Goal: Information Seeking & Learning: Check status

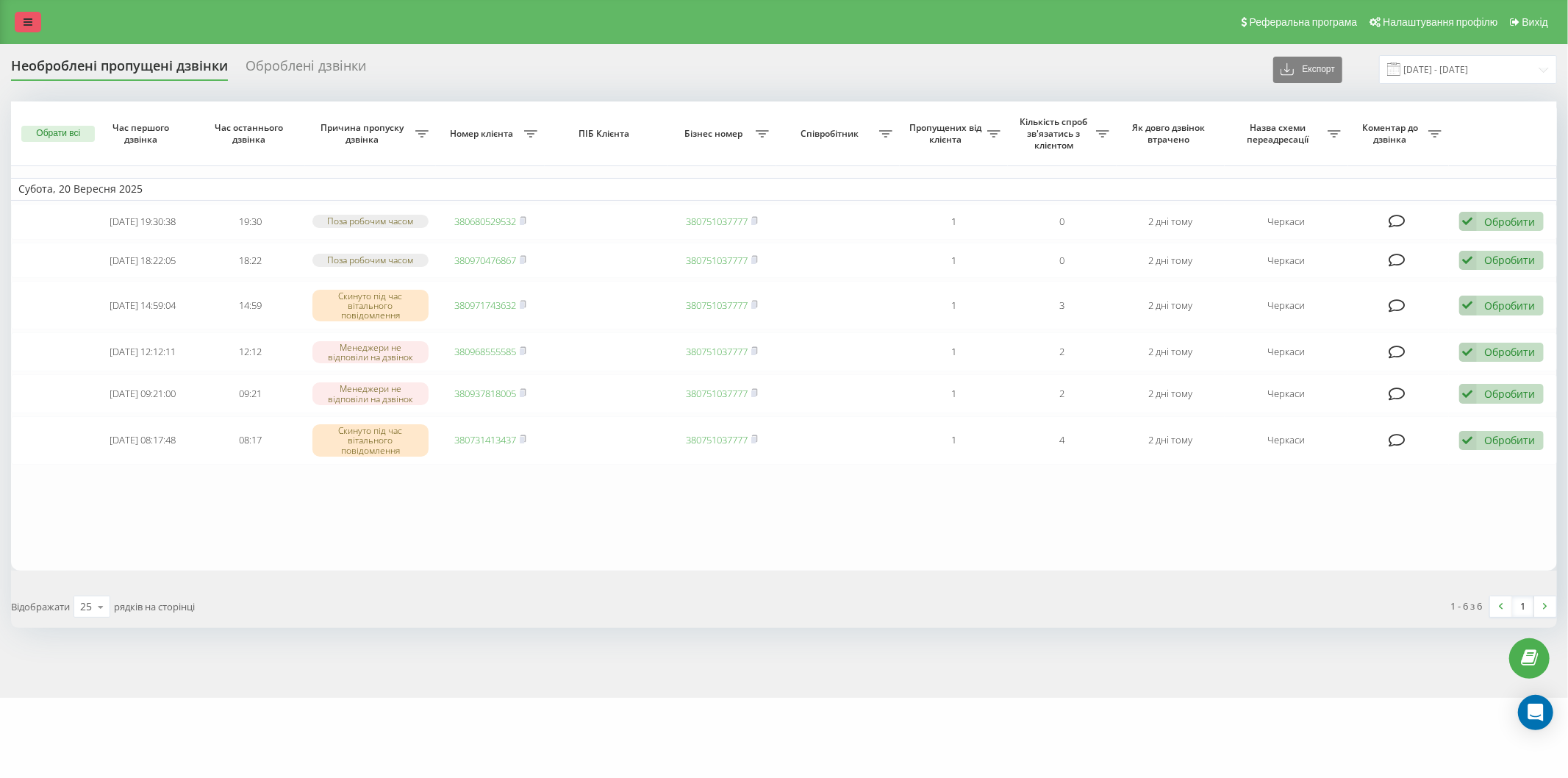
click at [17, 12] on link at bounding box center [28, 22] width 27 height 21
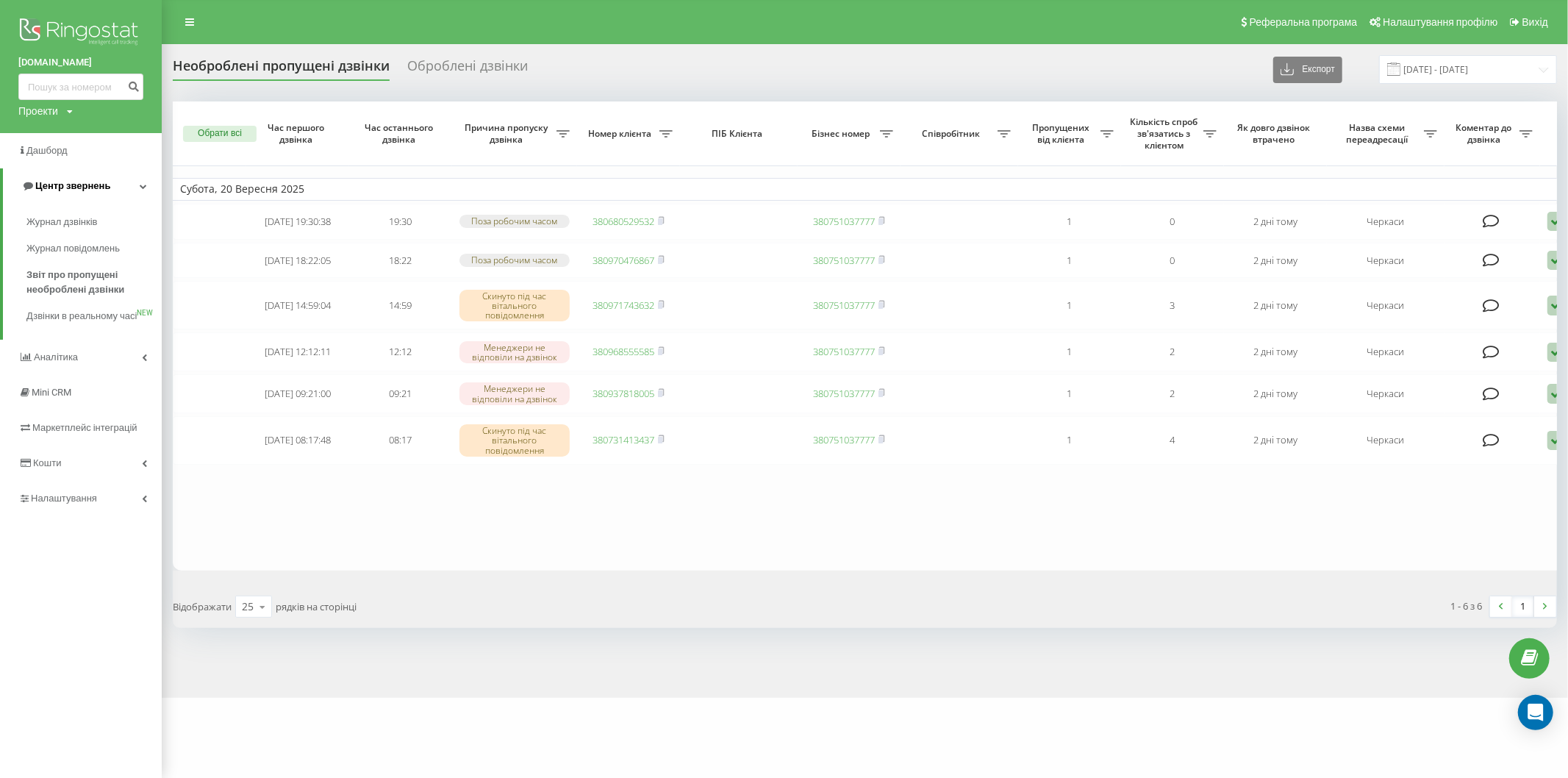
click at [119, 187] on link "Центр звернень" at bounding box center [82, 186] width 159 height 35
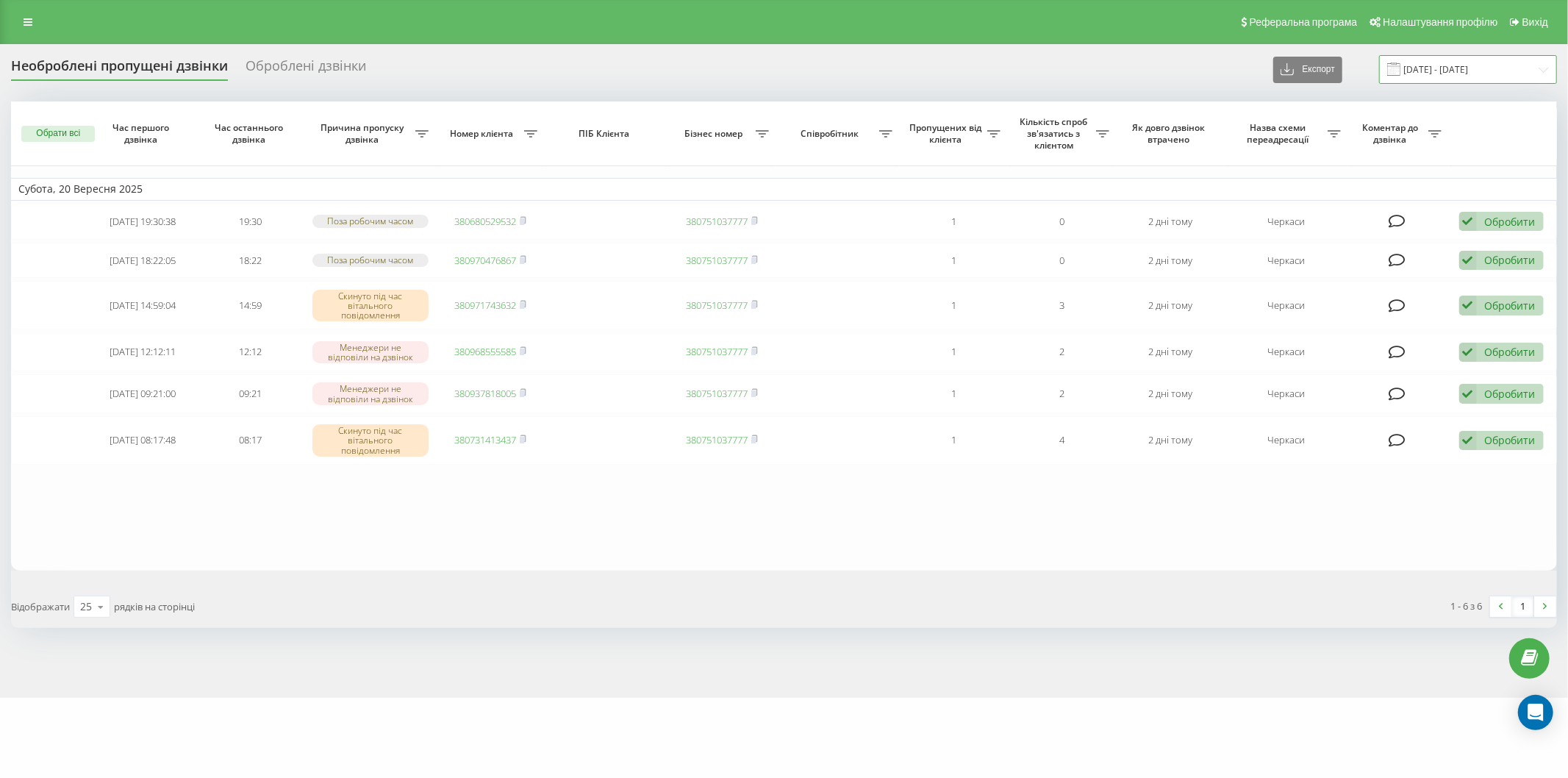
click at [1413, 70] on input "[DATE] - [DATE]" at bounding box center [1467, 69] width 178 height 28
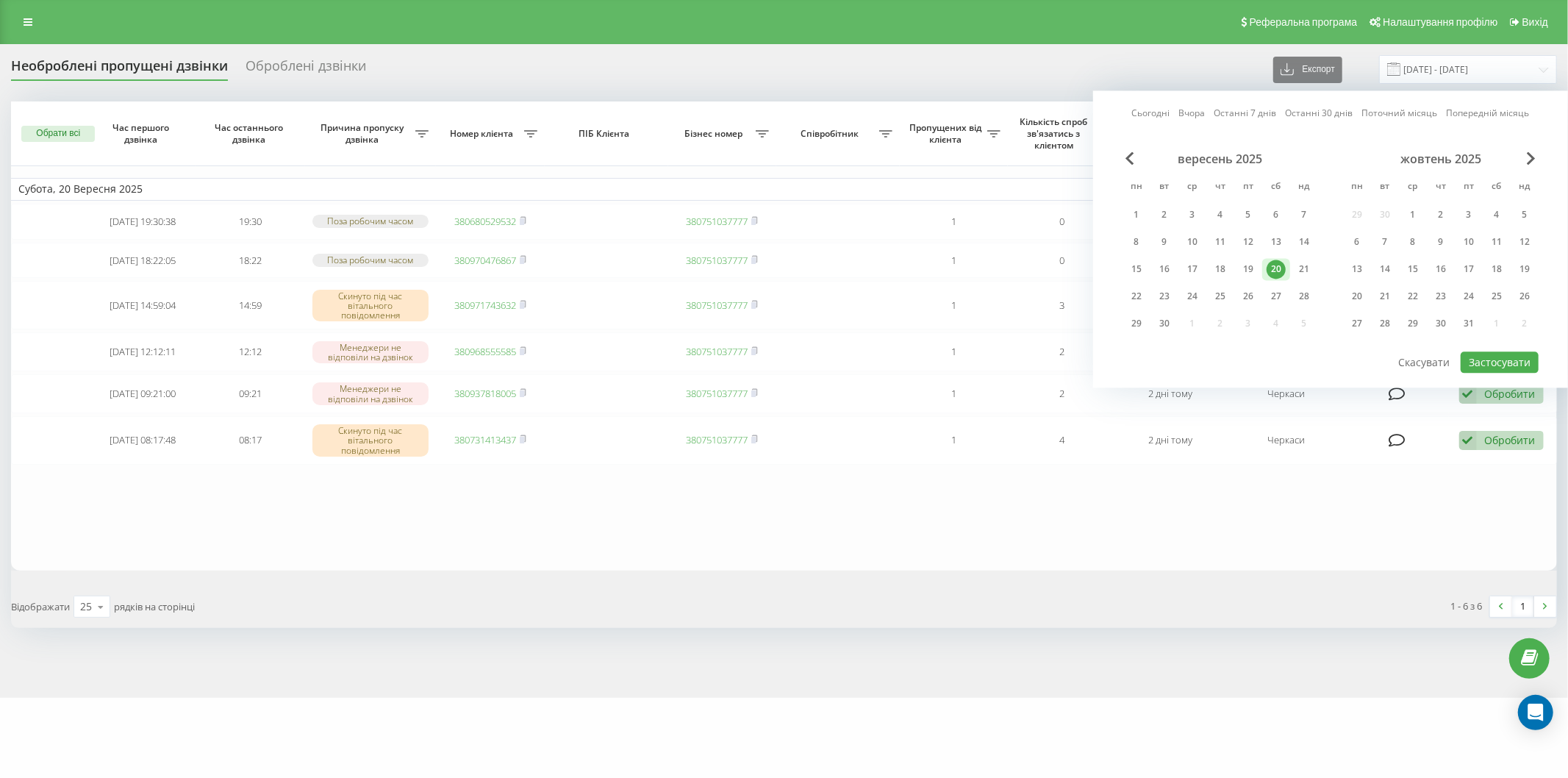
click at [1275, 266] on div "20" at bounding box center [1276, 269] width 19 height 19
click at [1503, 356] on button "Застосувати" at bounding box center [1499, 362] width 78 height 21
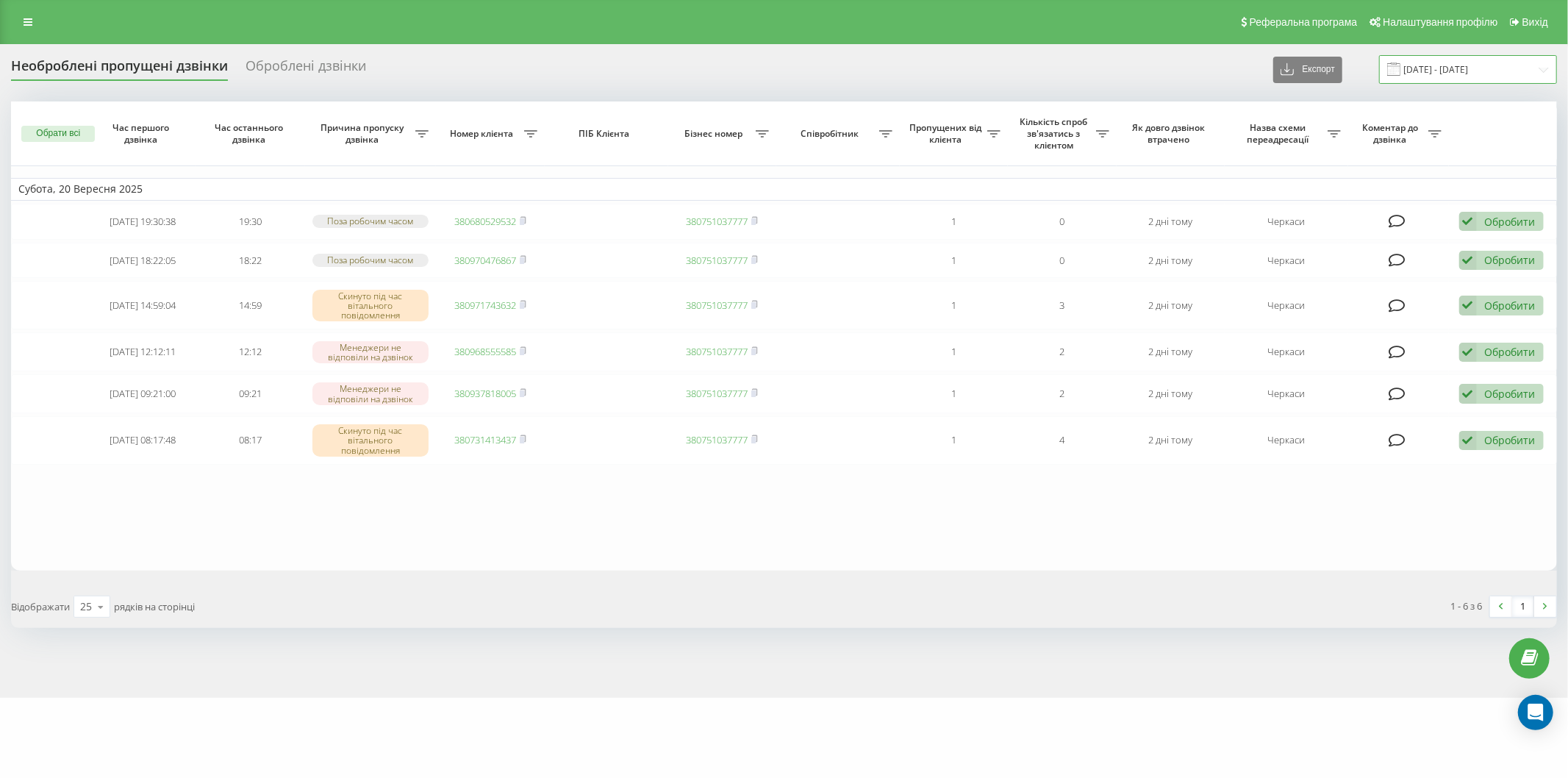
click at [1389, 63] on input "[DATE] - [DATE]" at bounding box center [1467, 69] width 178 height 28
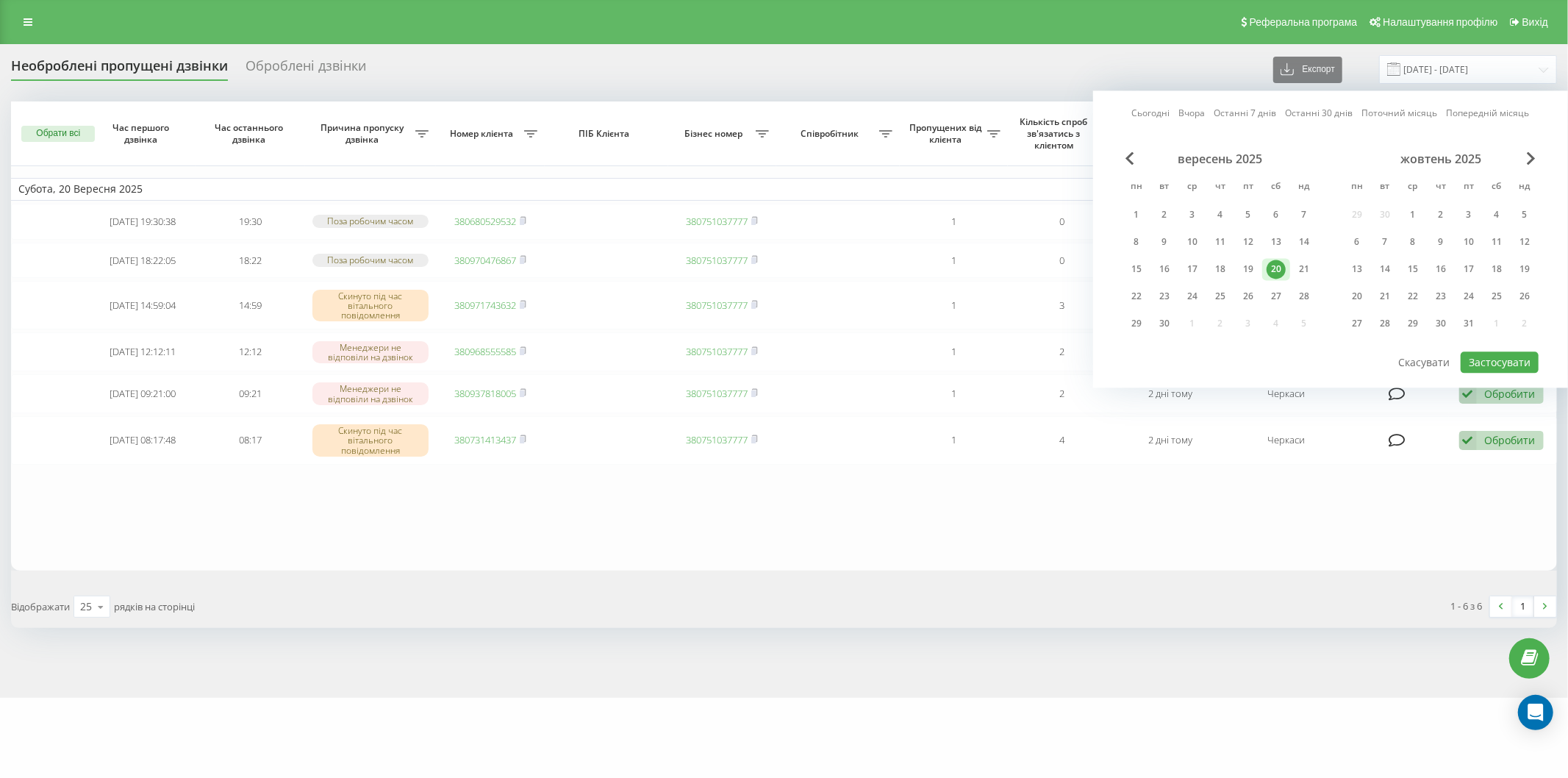
click at [1282, 265] on div "20" at bounding box center [1276, 269] width 19 height 19
click at [1510, 352] on button "Застосувати" at bounding box center [1499, 362] width 78 height 21
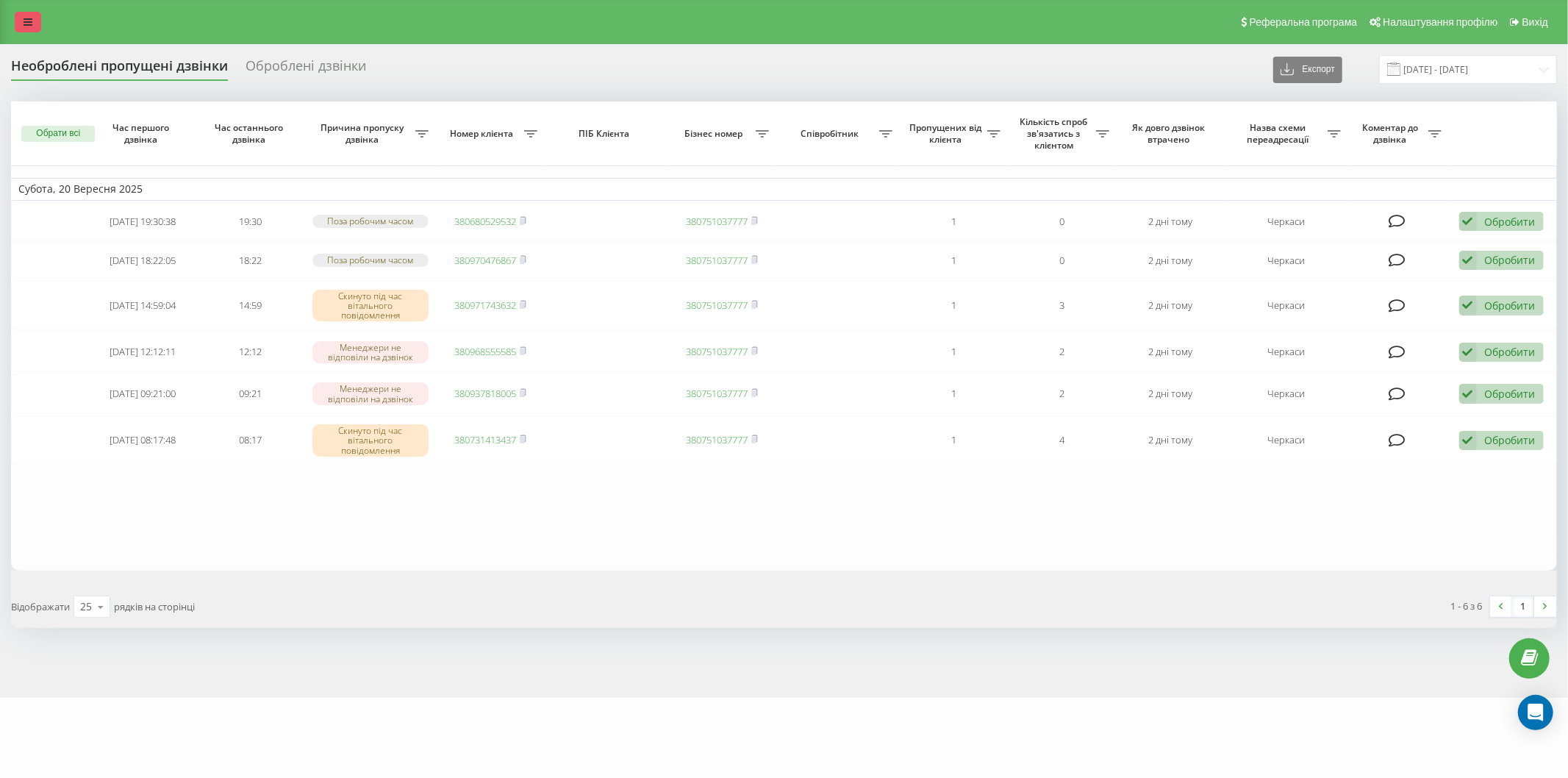
click at [18, 23] on link at bounding box center [28, 22] width 27 height 21
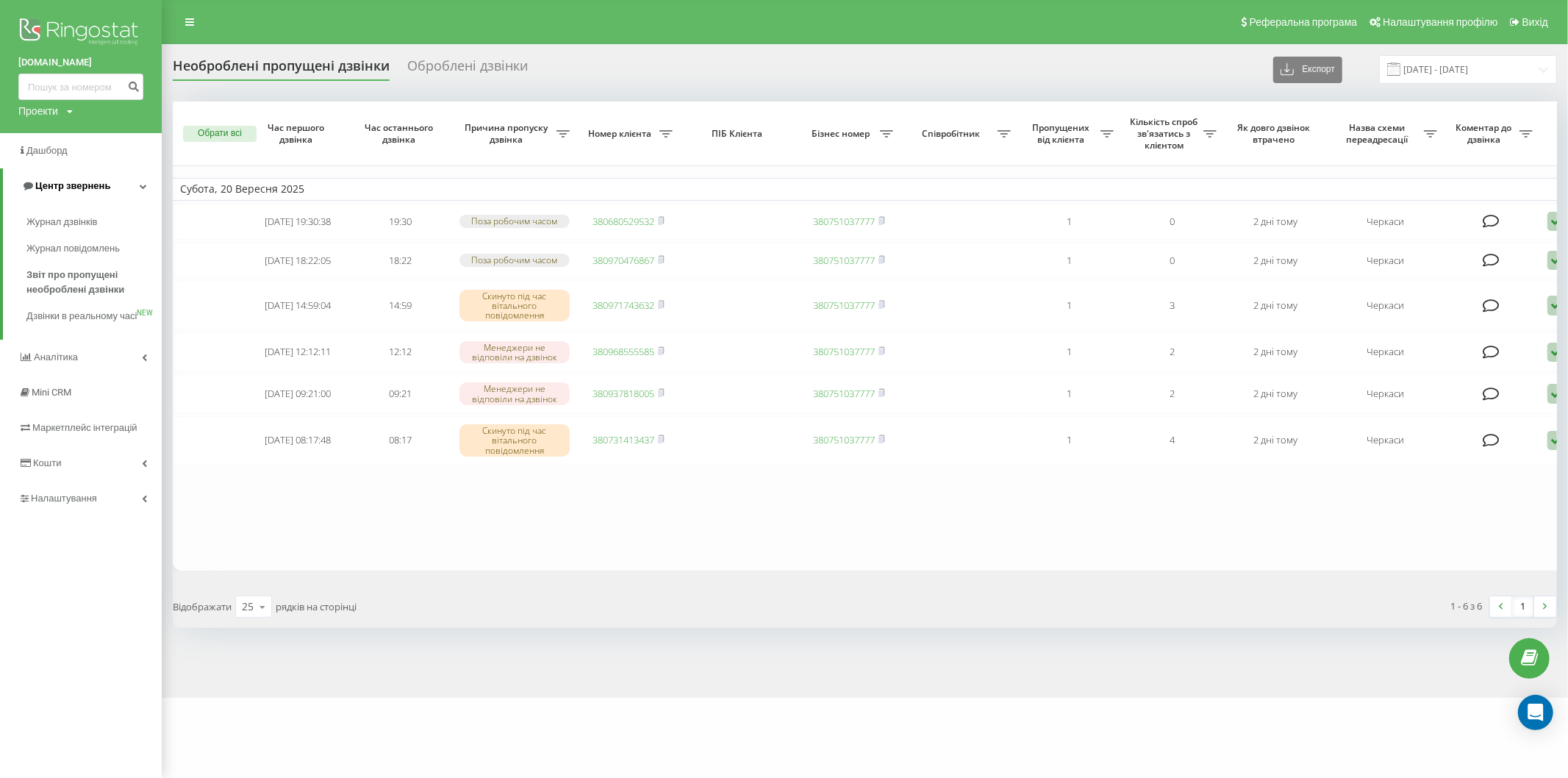
click at [84, 181] on span "Центр звернень" at bounding box center [72, 186] width 75 height 11
click at [84, 181] on span "Центр звернень" at bounding box center [70, 186] width 75 height 11
click at [74, 276] on span "Звіт про пропущені необроблені дзвінки" at bounding box center [90, 282] width 128 height 29
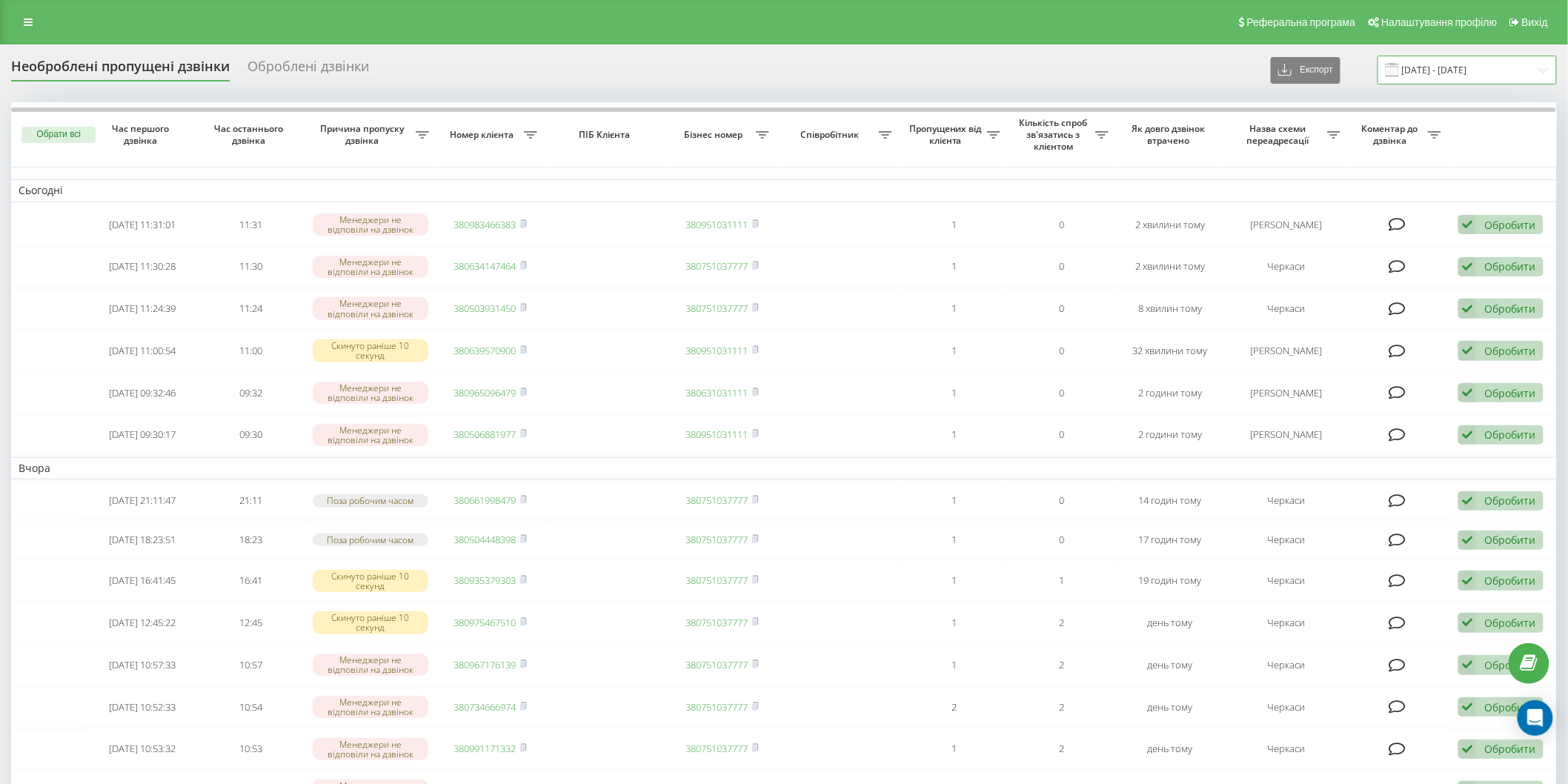
click at [1409, 75] on input "22.08.2025 - 22.09.2025" at bounding box center [1467, 69] width 179 height 29
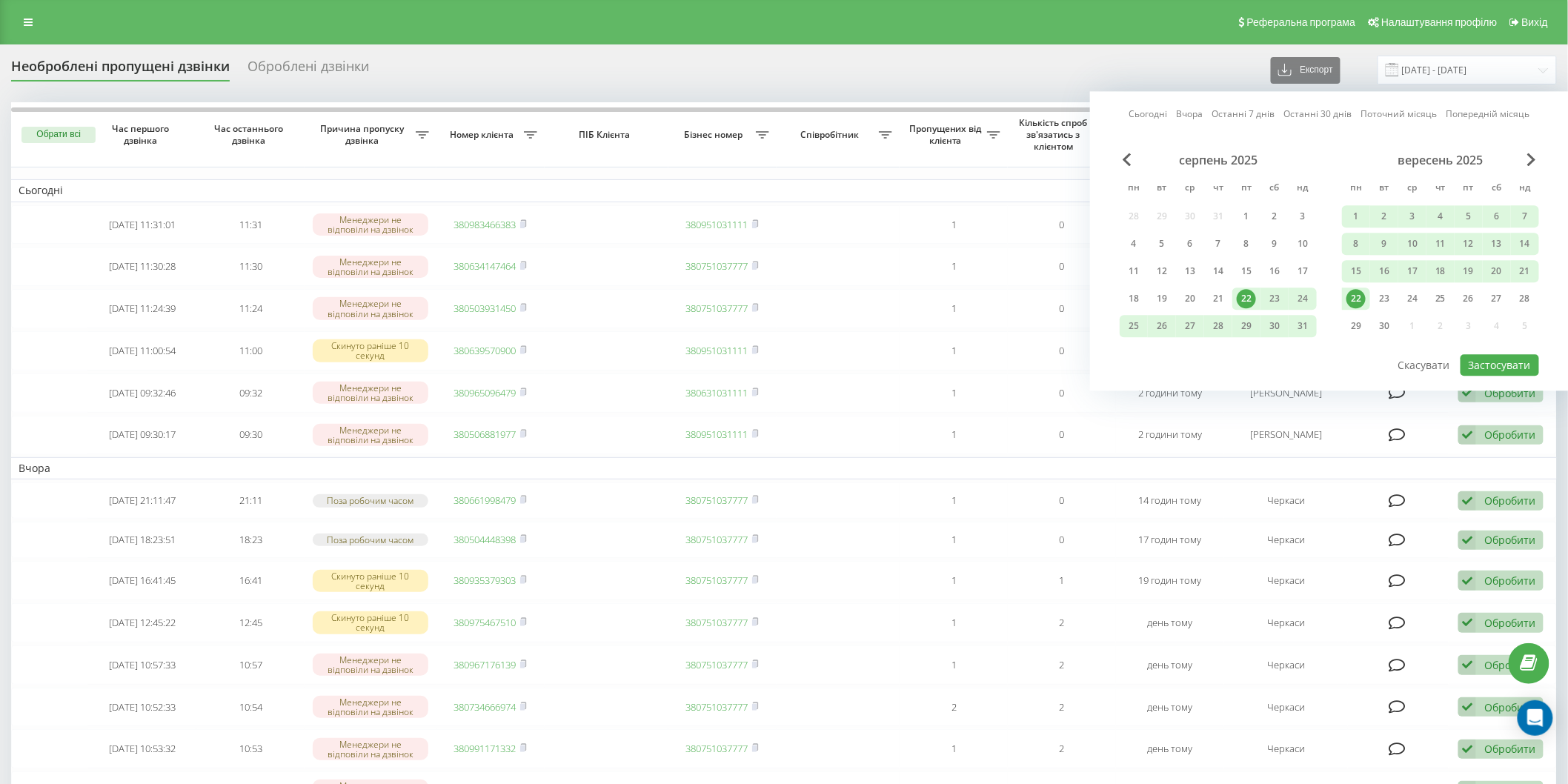
click at [1357, 300] on div "22" at bounding box center [1357, 299] width 19 height 19
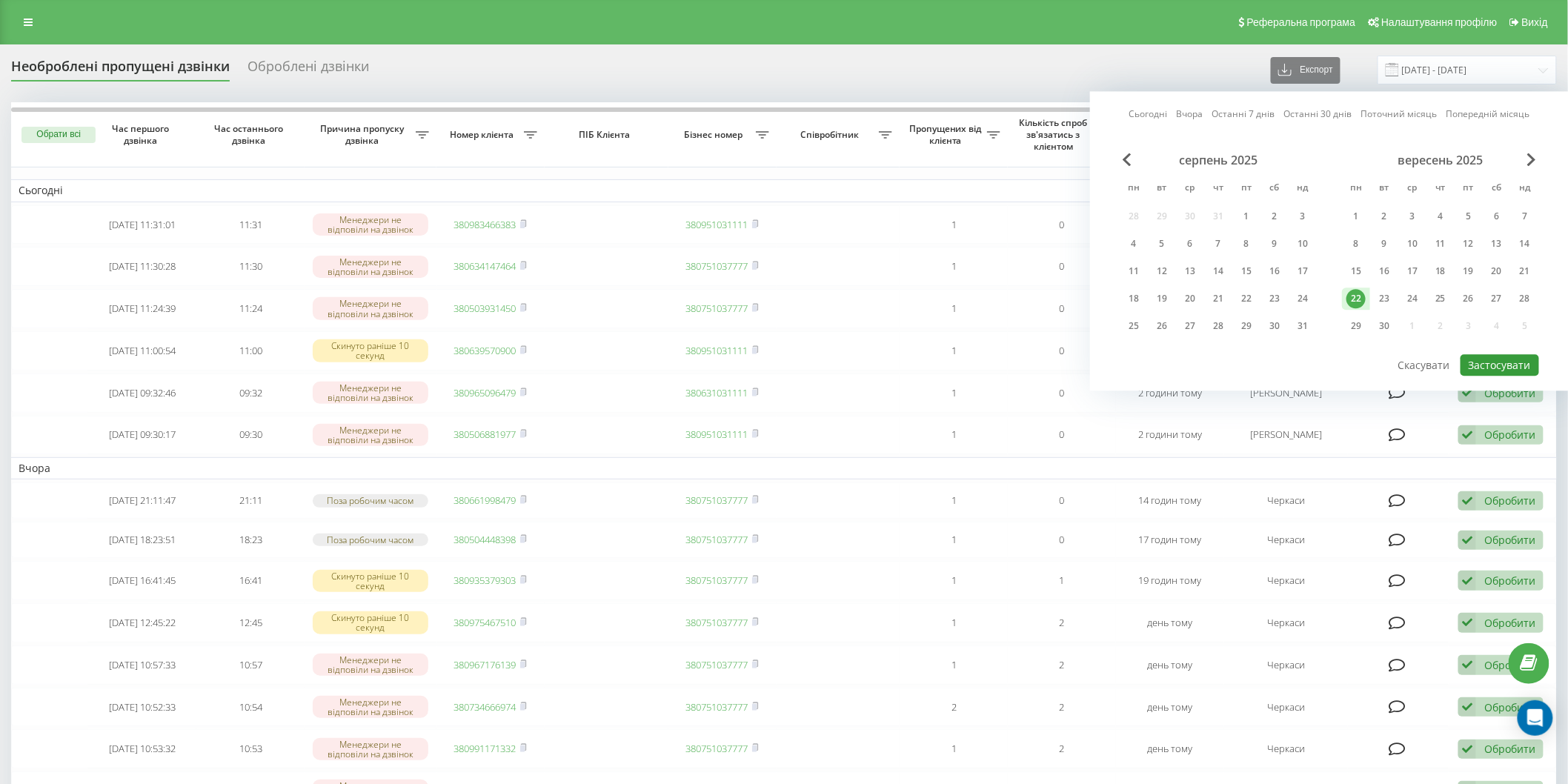
click at [1496, 363] on button "Застосувати" at bounding box center [1500, 365] width 79 height 22
type input "22.09.2025 - 22.09.2025"
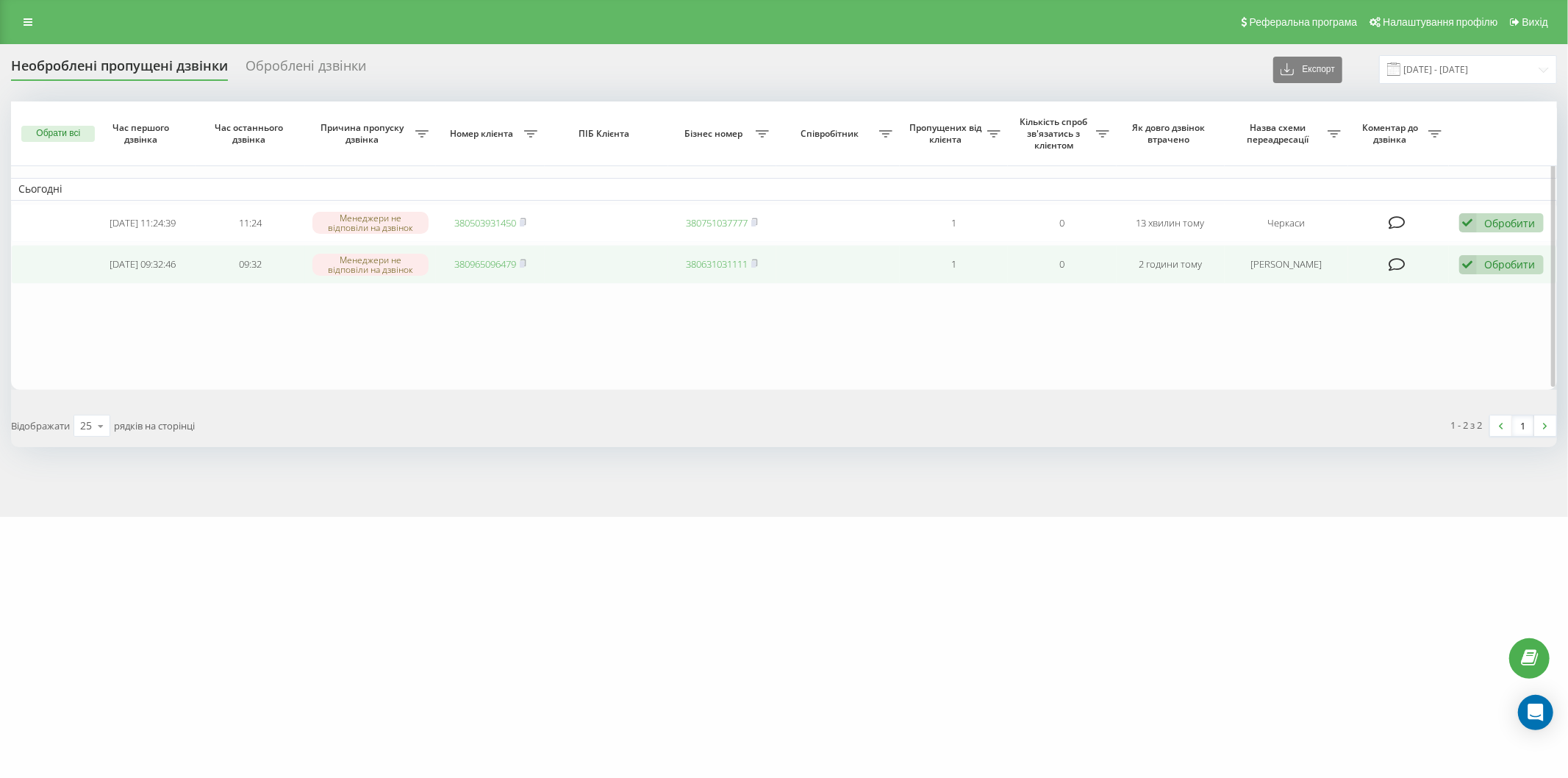
click at [1482, 257] on div "Обробити Не вдалося зв'язатися Зв'язався з клієнтом за допомогою іншого каналу …" at bounding box center [1501, 265] width 84 height 20
click at [1469, 304] on div "Зв'язався з клієнтом за допомогою іншого каналу" at bounding box center [1406, 315] width 275 height 27
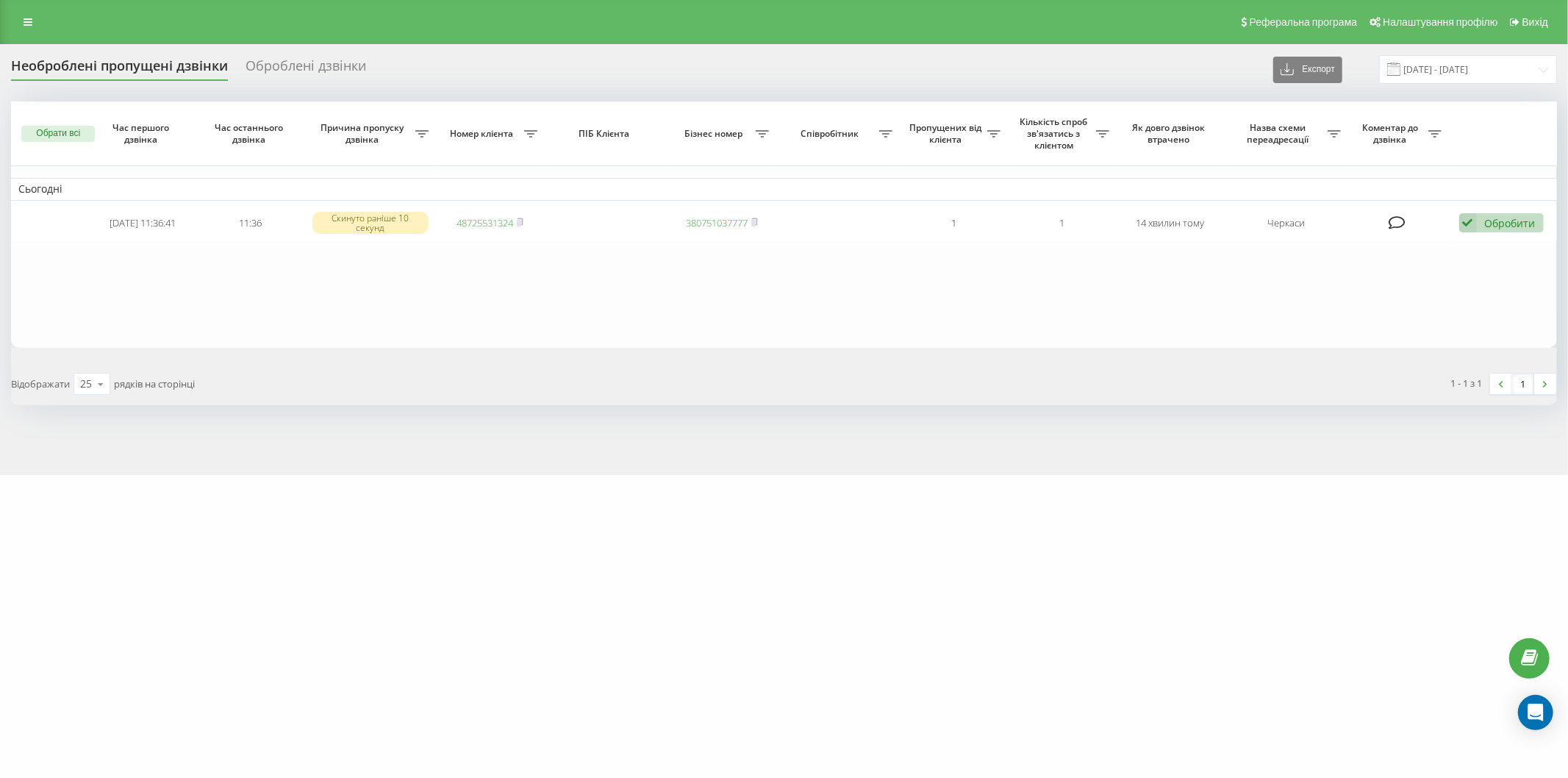
click at [1397, 66] on span at bounding box center [1393, 69] width 13 height 13
click at [1416, 76] on input "[DATE] - [DATE]" at bounding box center [1467, 69] width 178 height 28
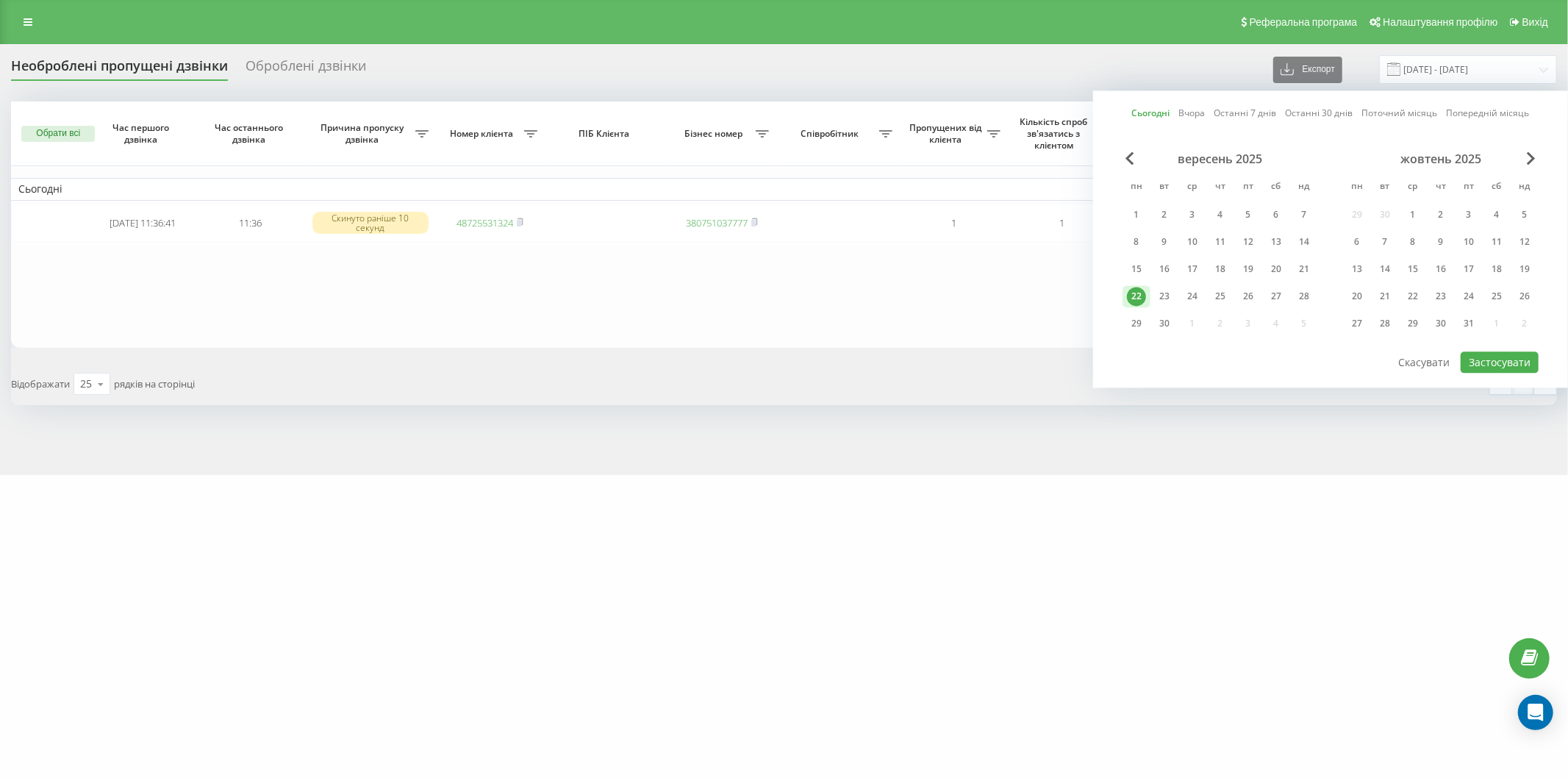
click at [1137, 291] on div "22" at bounding box center [1136, 297] width 19 height 19
click at [1474, 346] on div "вересень 2025 пн вт ср чт пт сб нд 1 2 3 4 5 6 7 8 9 10 11 12 13 14 15 16 17 18…" at bounding box center [1331, 250] width 416 height 199
click at [1485, 355] on button "Застосувати" at bounding box center [1499, 362] width 78 height 21
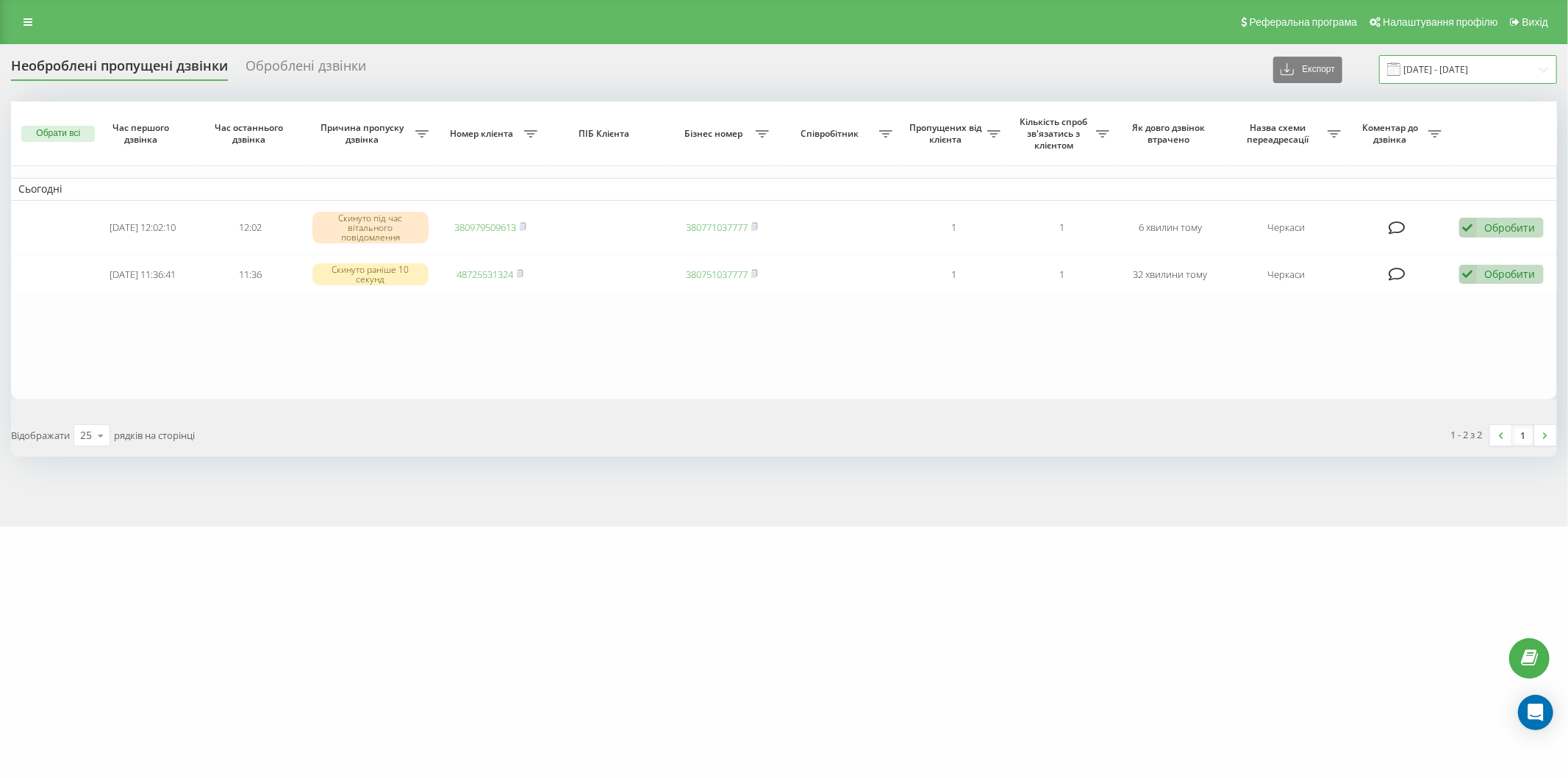
click at [1414, 66] on input "[DATE] - [DATE]" at bounding box center [1467, 69] width 178 height 28
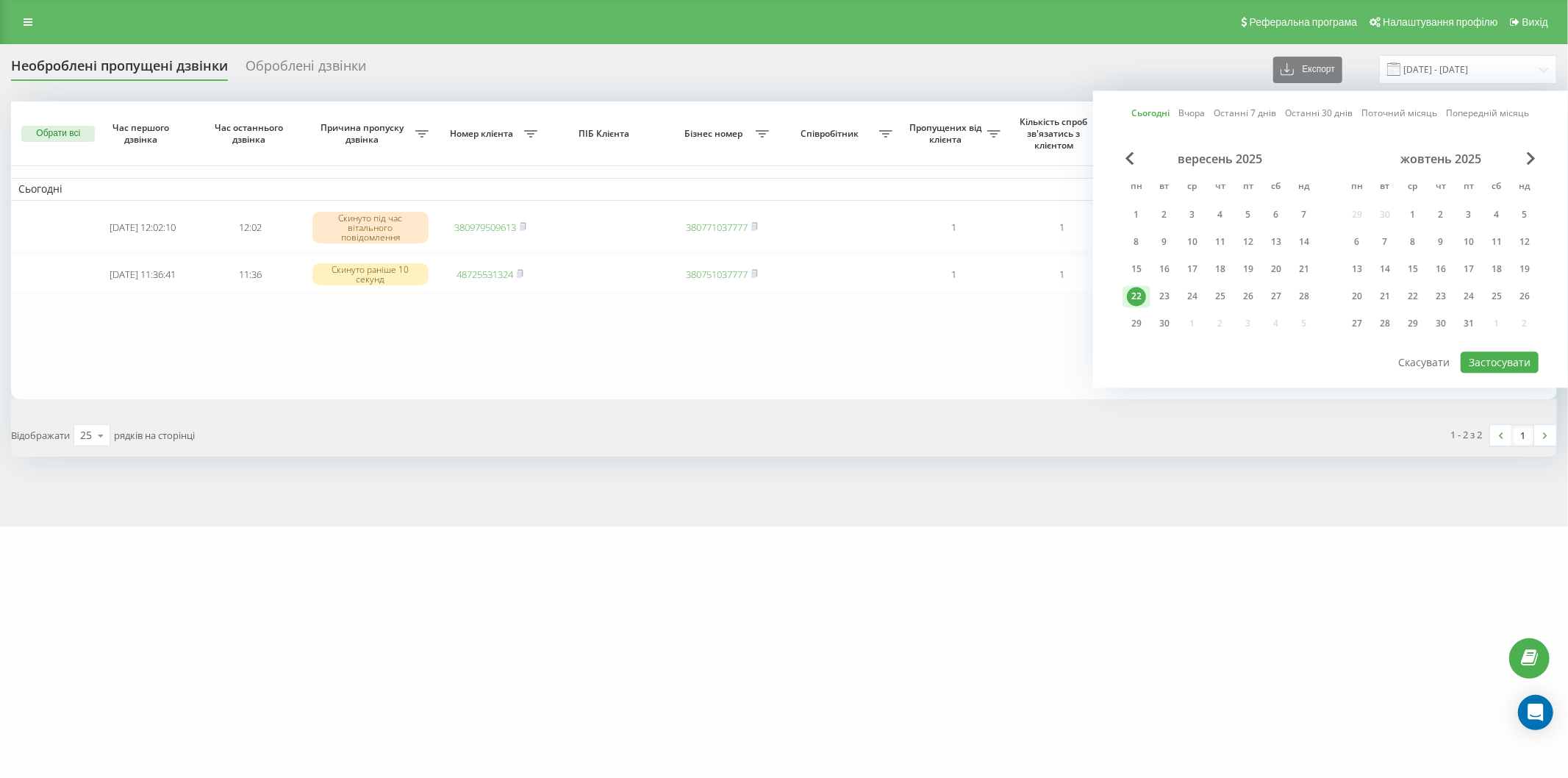
click at [1136, 297] on div "22" at bounding box center [1136, 297] width 19 height 19
click at [1471, 361] on button "Застосувати" at bounding box center [1499, 362] width 78 height 21
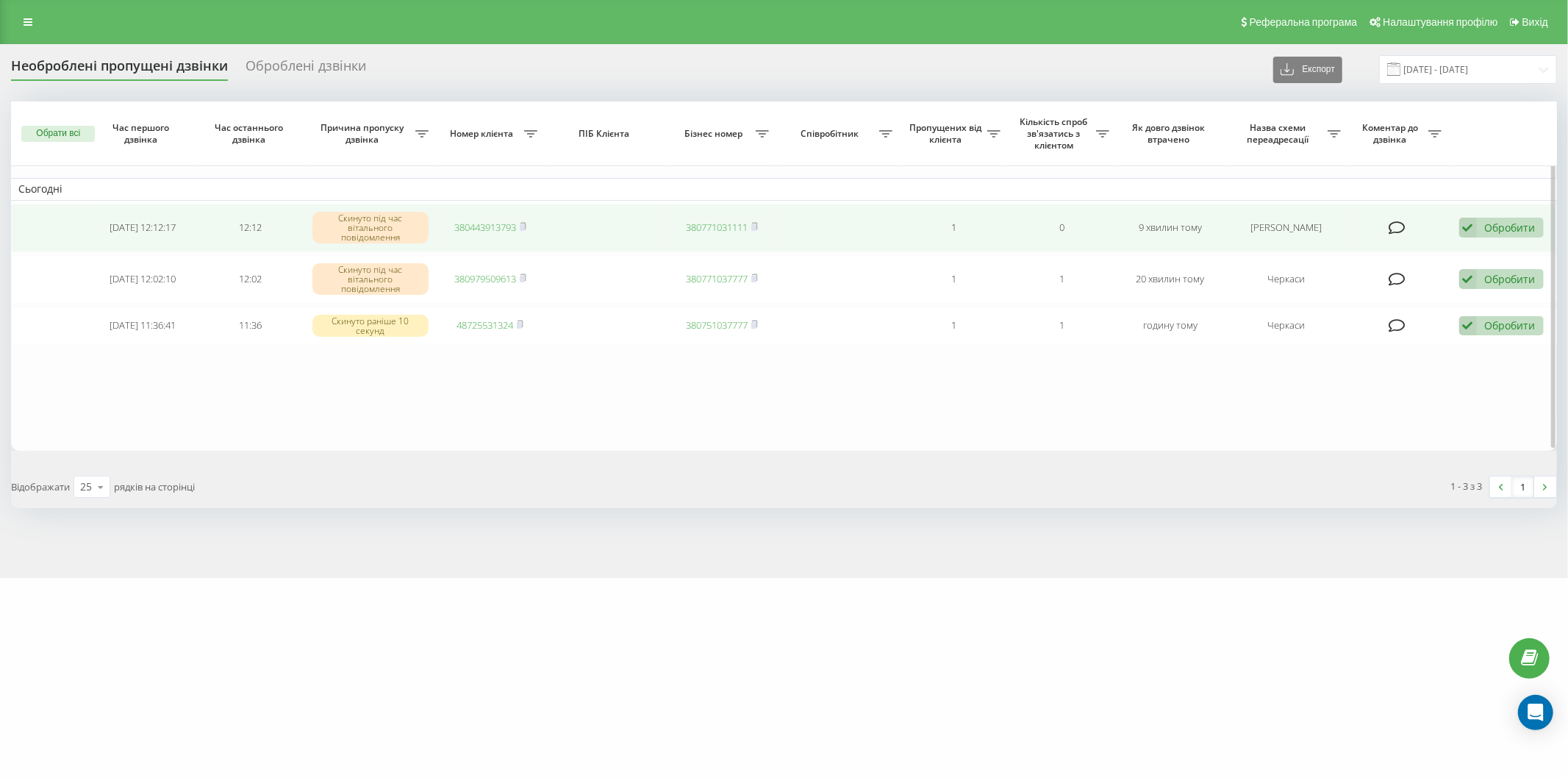
click at [1504, 230] on div "Обробити" at bounding box center [1510, 228] width 51 height 14
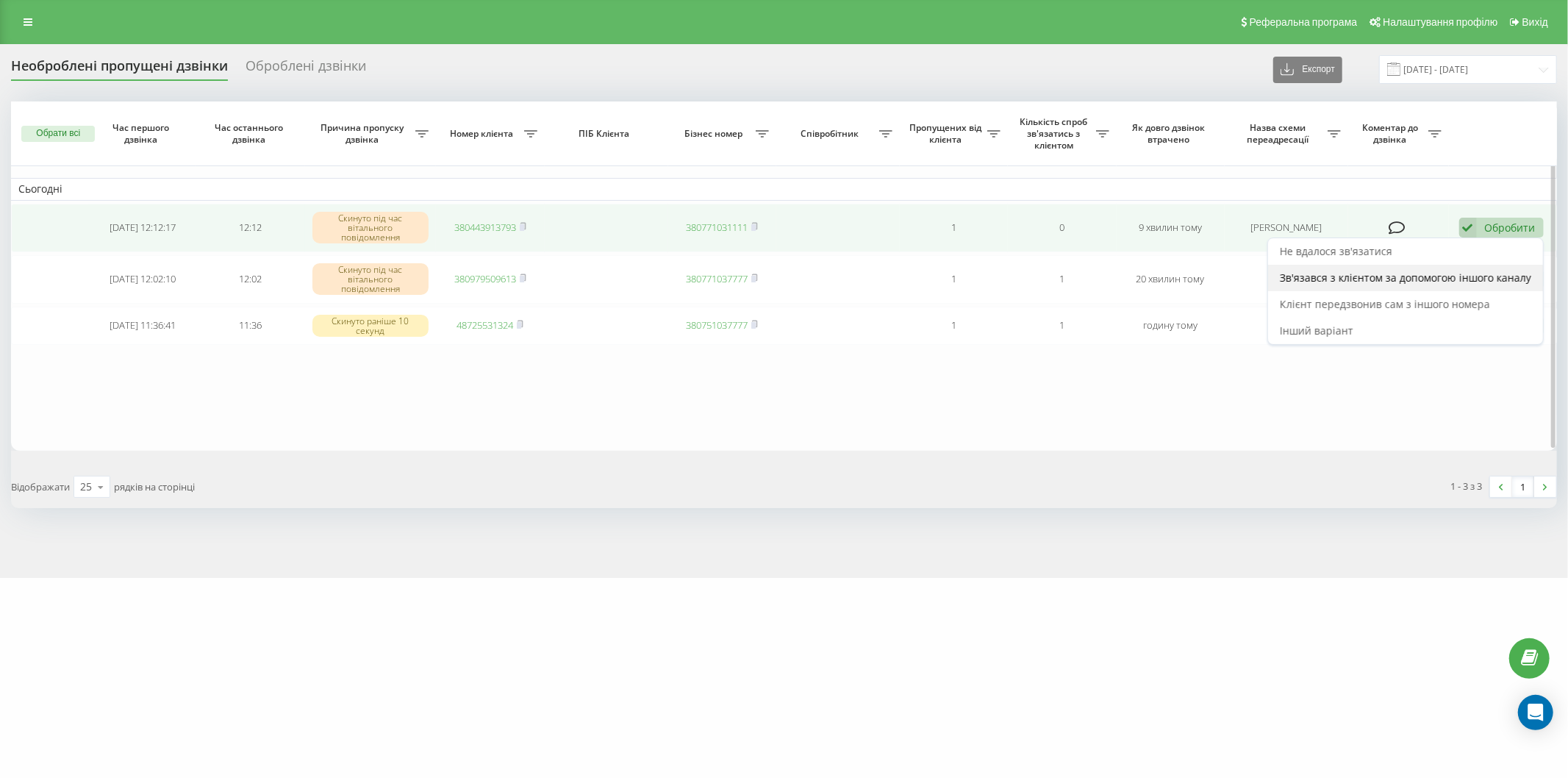
click at [1423, 274] on span "Зв'язався з клієнтом за допомогою іншого каналу" at bounding box center [1406, 278] width 251 height 14
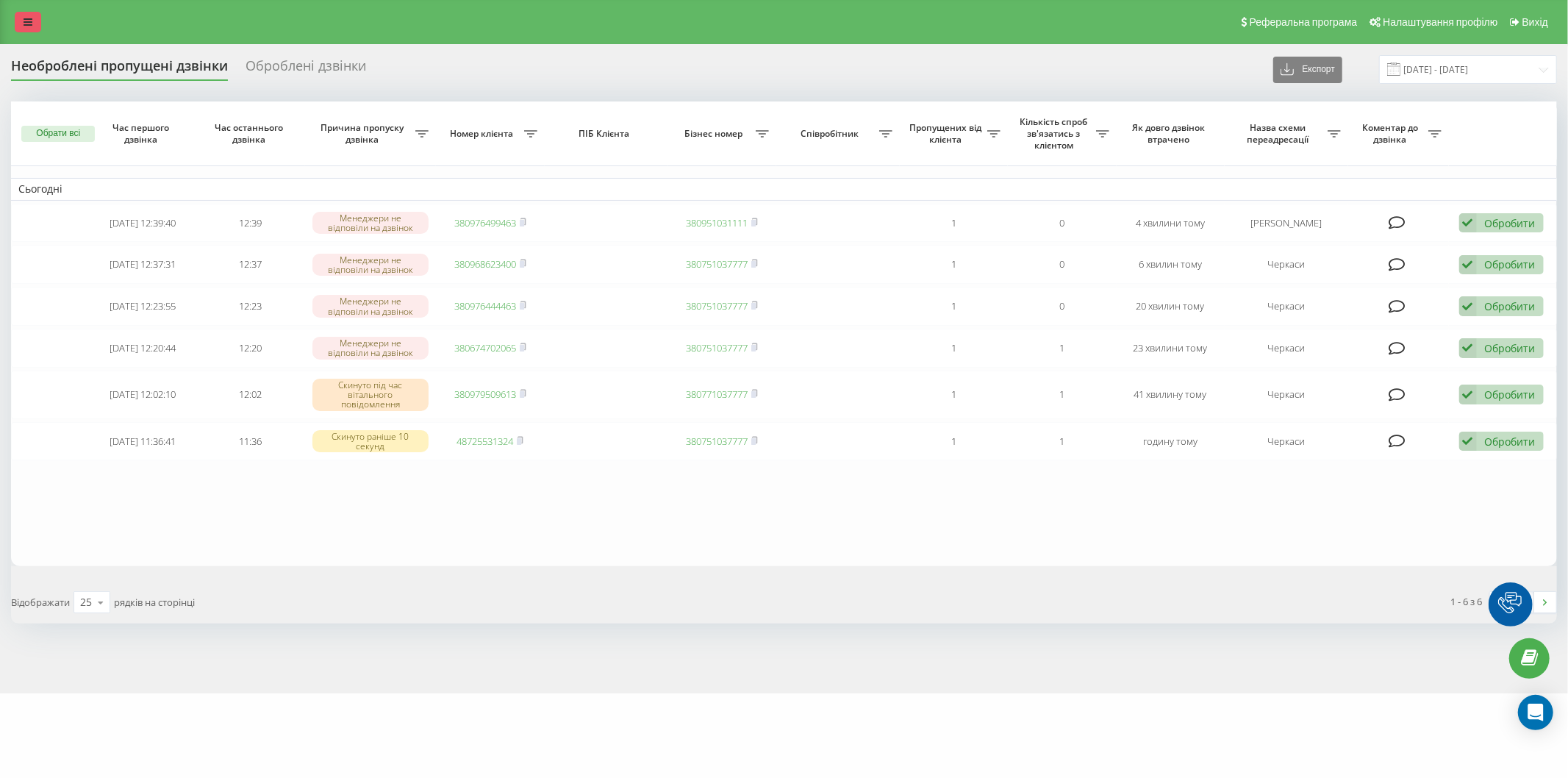
click at [34, 24] on link at bounding box center [28, 22] width 27 height 21
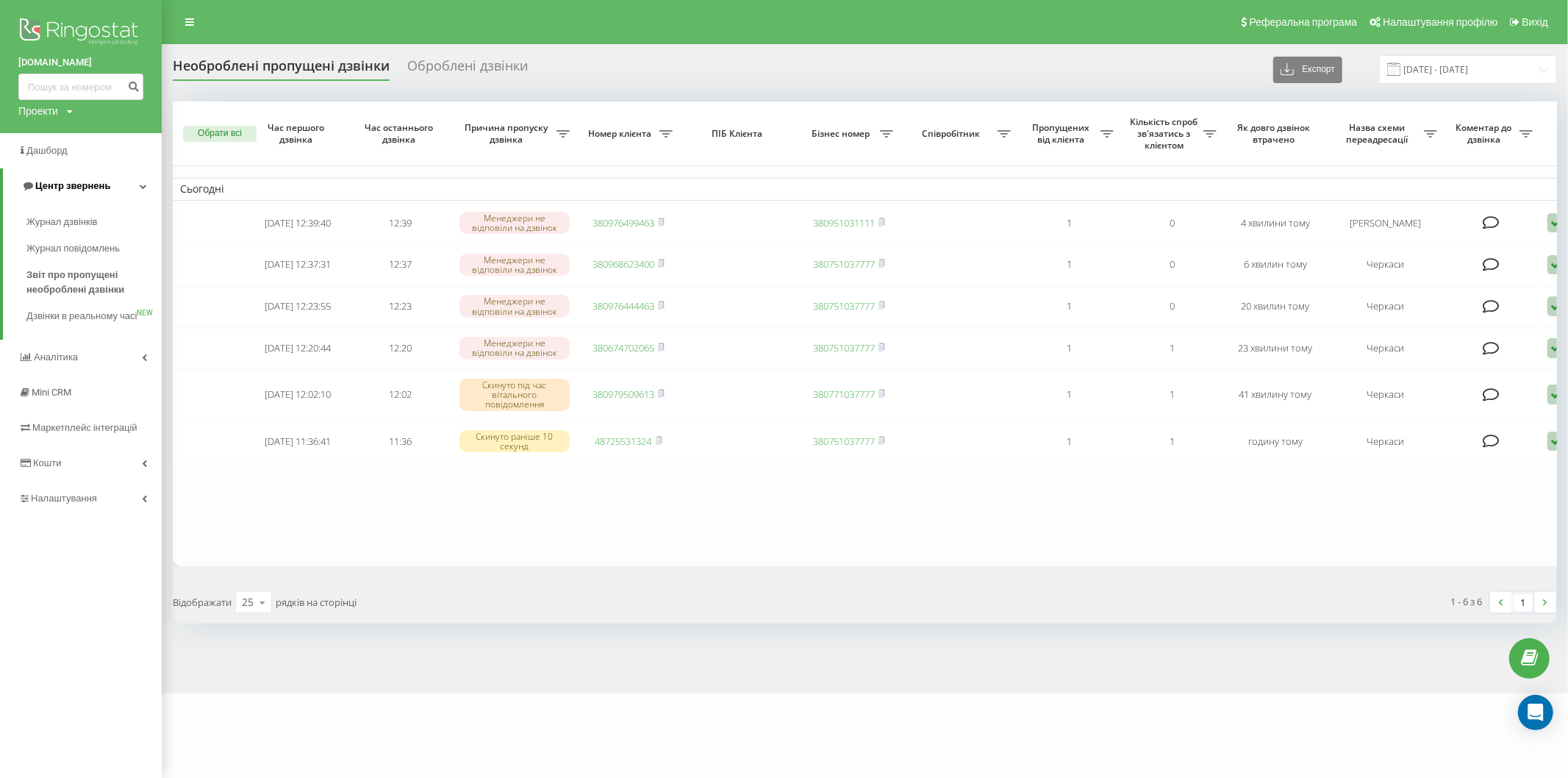
click at [107, 187] on link "Центр звернень" at bounding box center [82, 186] width 159 height 35
click at [95, 270] on span "Звіт про пропущені необроблені дзвінки" at bounding box center [90, 282] width 128 height 29
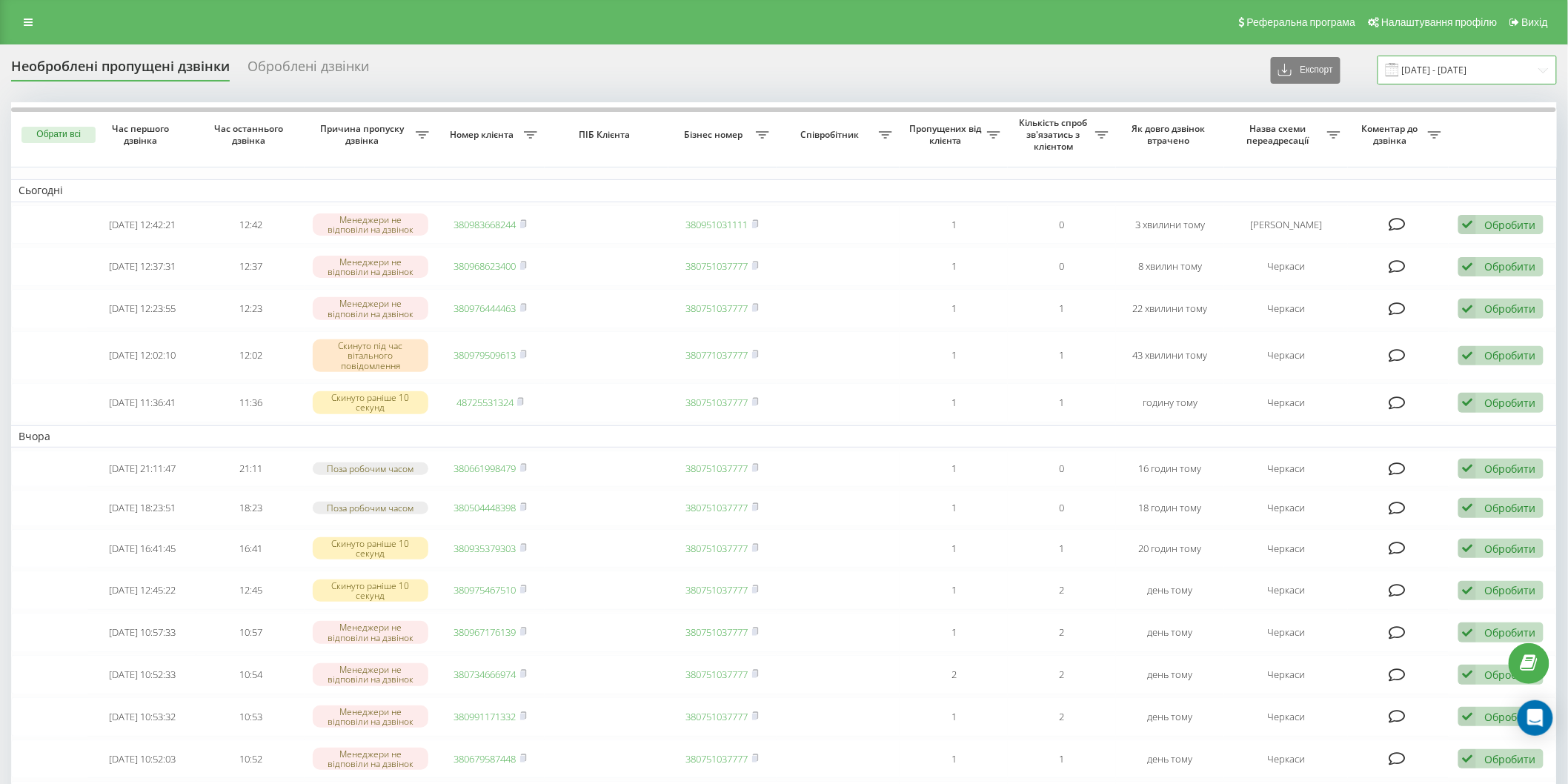
drag, startPoint x: 1435, startPoint y: 63, endPoint x: 1435, endPoint y: 82, distance: 19.0
click at [1435, 63] on input "22.08.2025 - 22.09.2025" at bounding box center [1467, 69] width 179 height 29
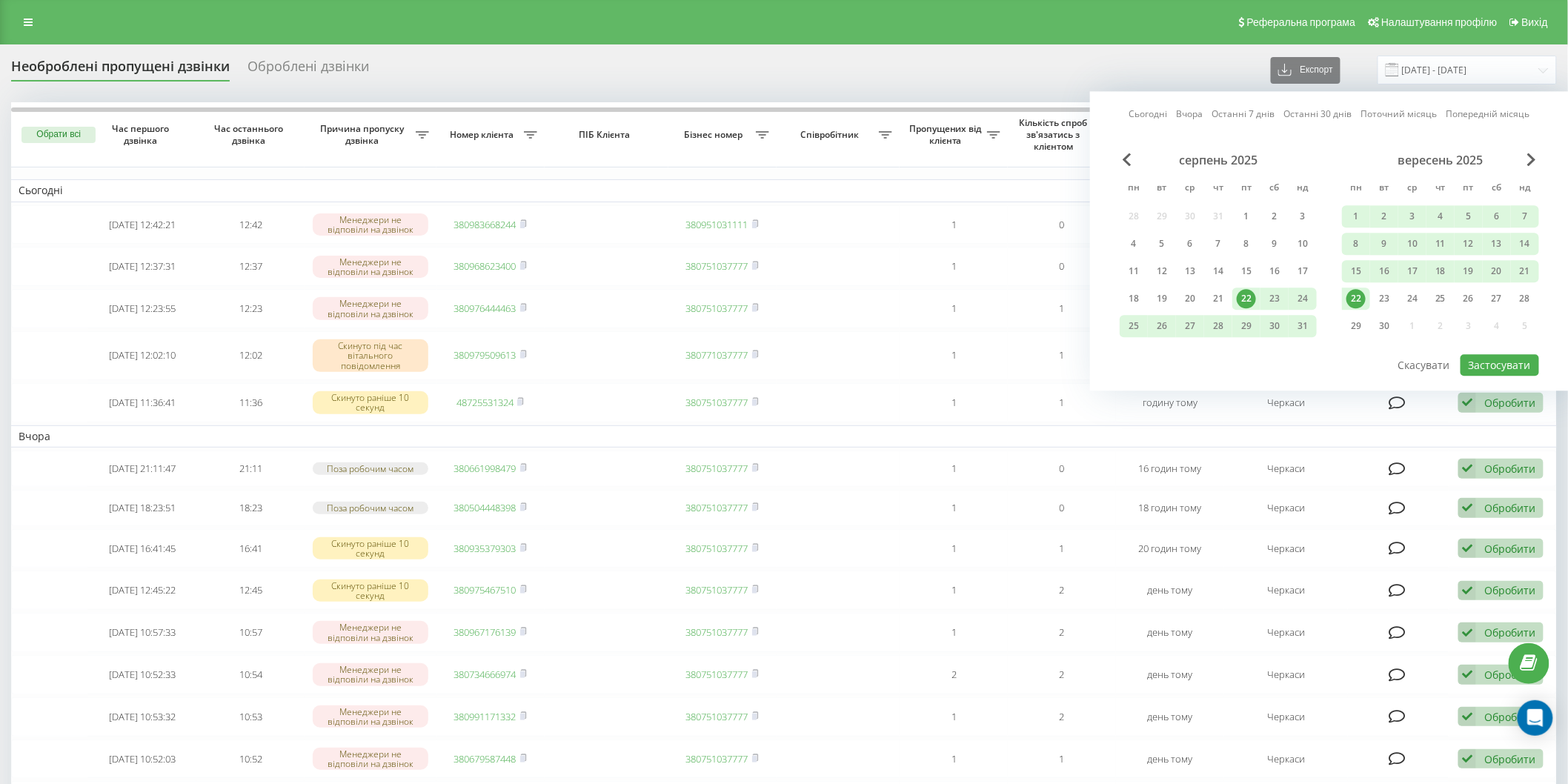
click at [1360, 293] on div "22" at bounding box center [1357, 299] width 19 height 19
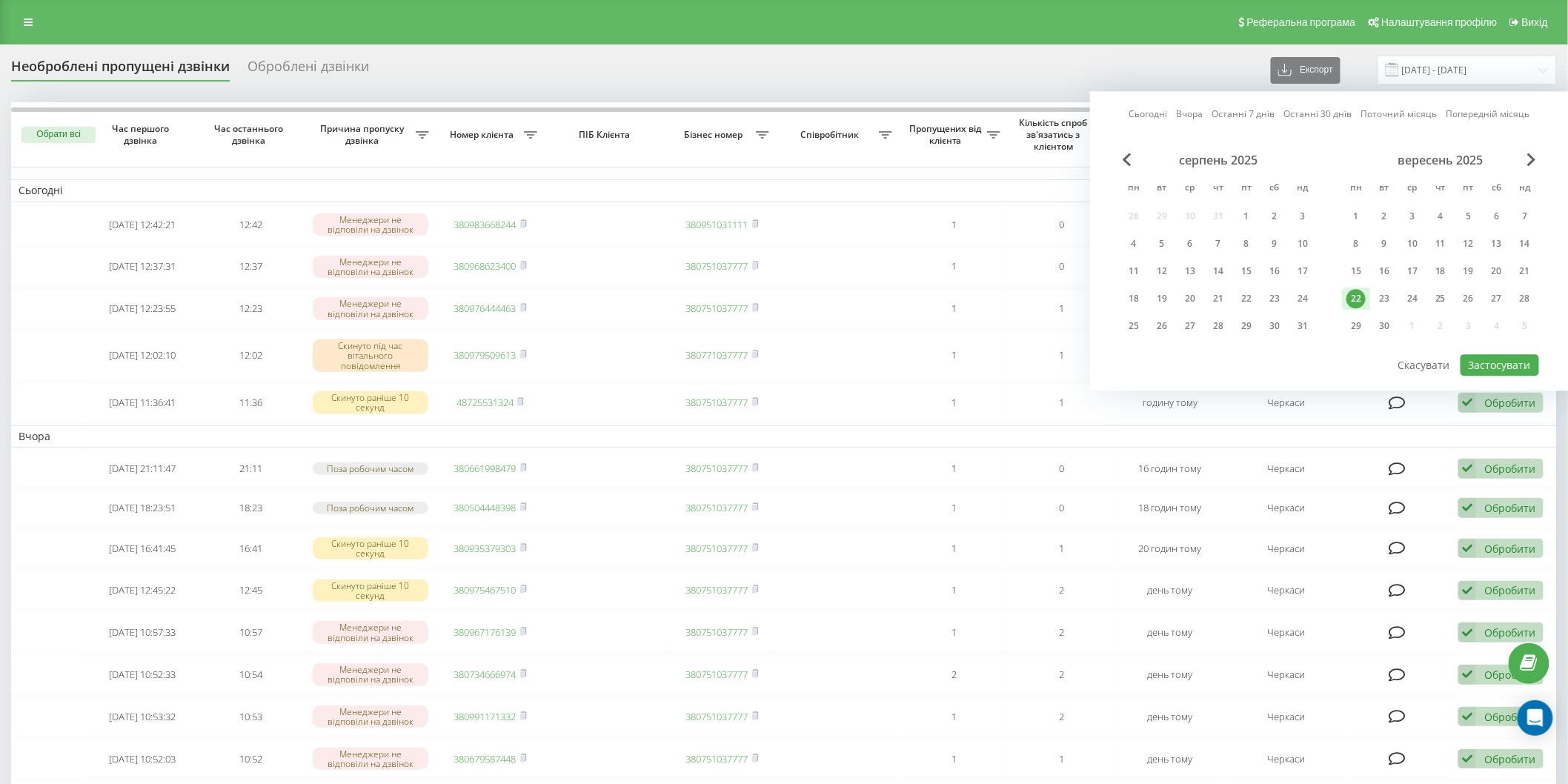
click at [1524, 378] on div "Сьогодні Вчора Останні 7 днів Останні 30 днів Поточний місяць Попередній місяць…" at bounding box center [1330, 240] width 478 height 299
click at [1518, 368] on button "Застосувати" at bounding box center [1500, 365] width 79 height 22
type input "[DATE] - [DATE]"
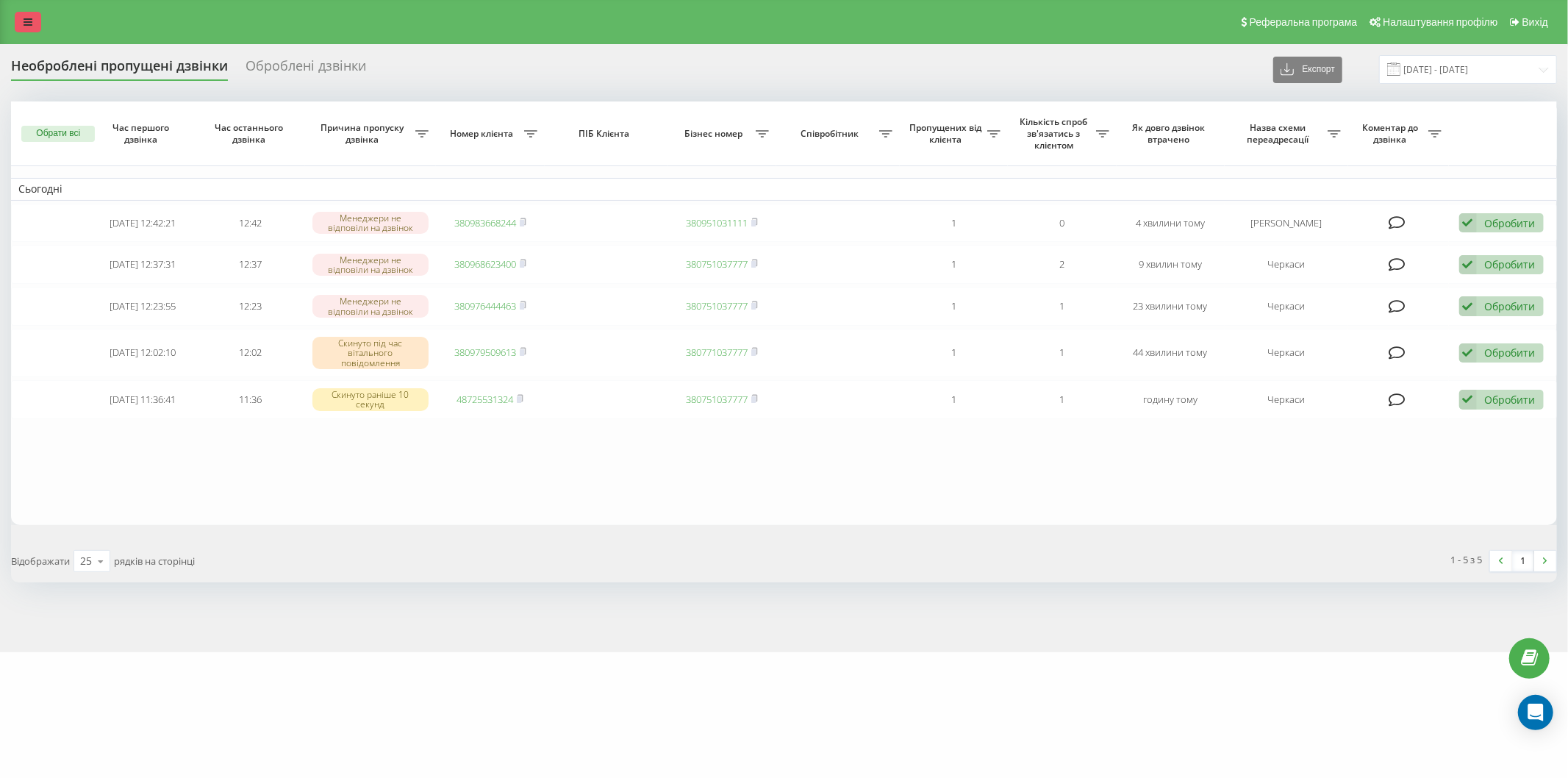
click at [23, 28] on link at bounding box center [28, 22] width 27 height 21
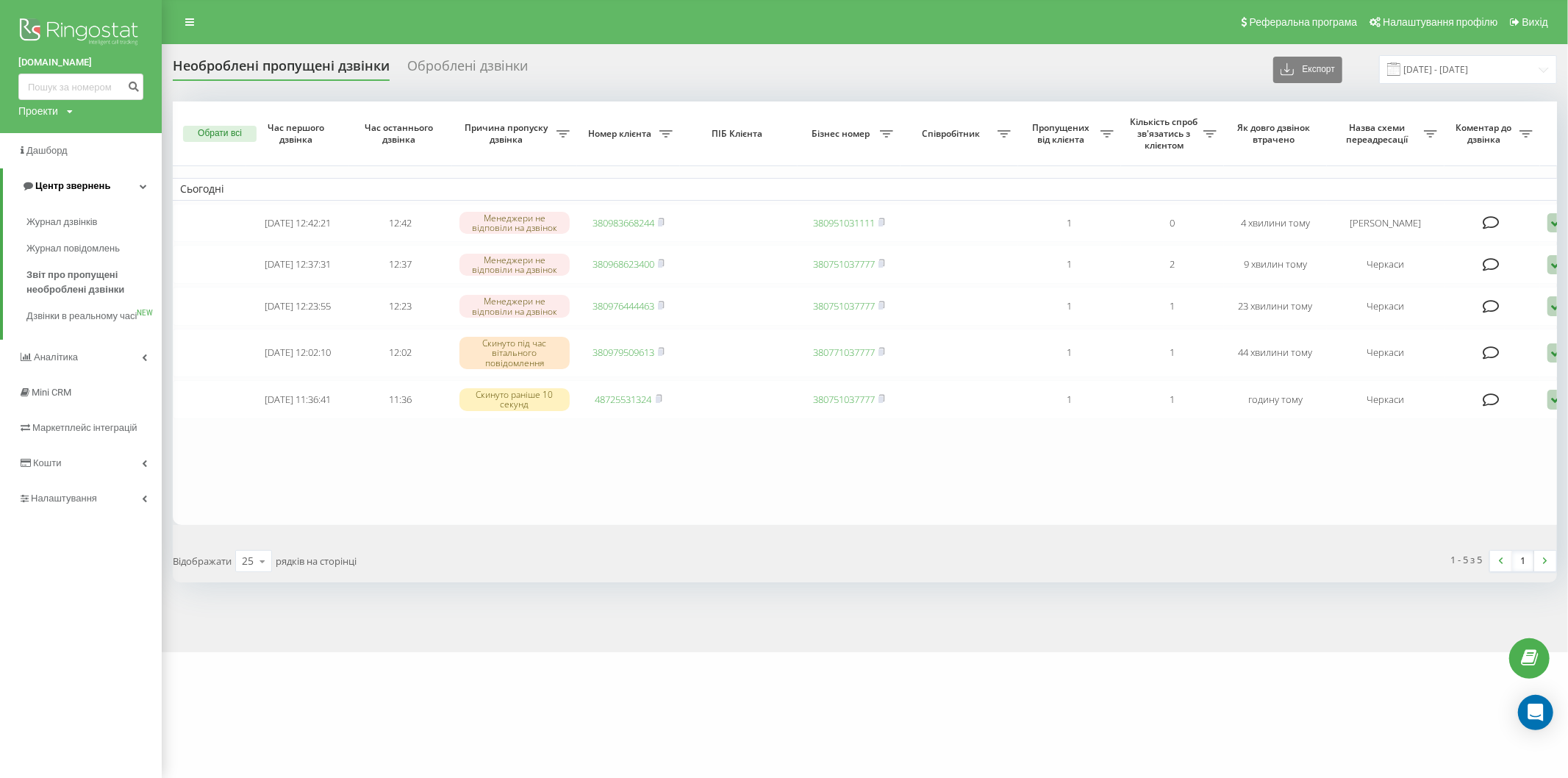
click at [138, 187] on link "Центр звернень" at bounding box center [82, 186] width 159 height 35
click at [138, 186] on link "Центр звернень" at bounding box center [81, 186] width 162 height 35
click at [104, 278] on span "Звіт про пропущені необроблені дзвінки" at bounding box center [90, 282] width 128 height 29
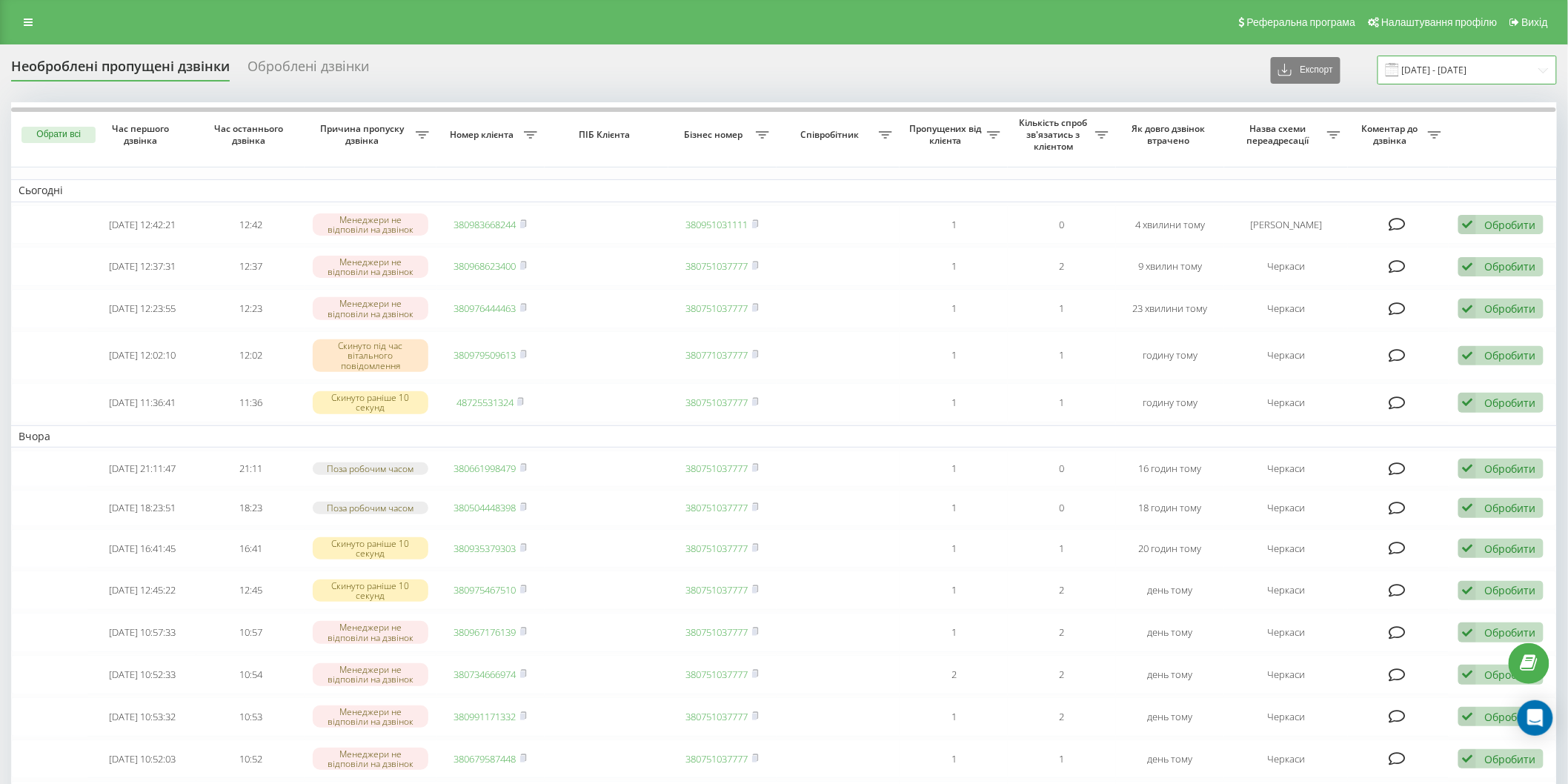
click at [1409, 70] on input "[DATE] - [DATE]" at bounding box center [1467, 69] width 179 height 29
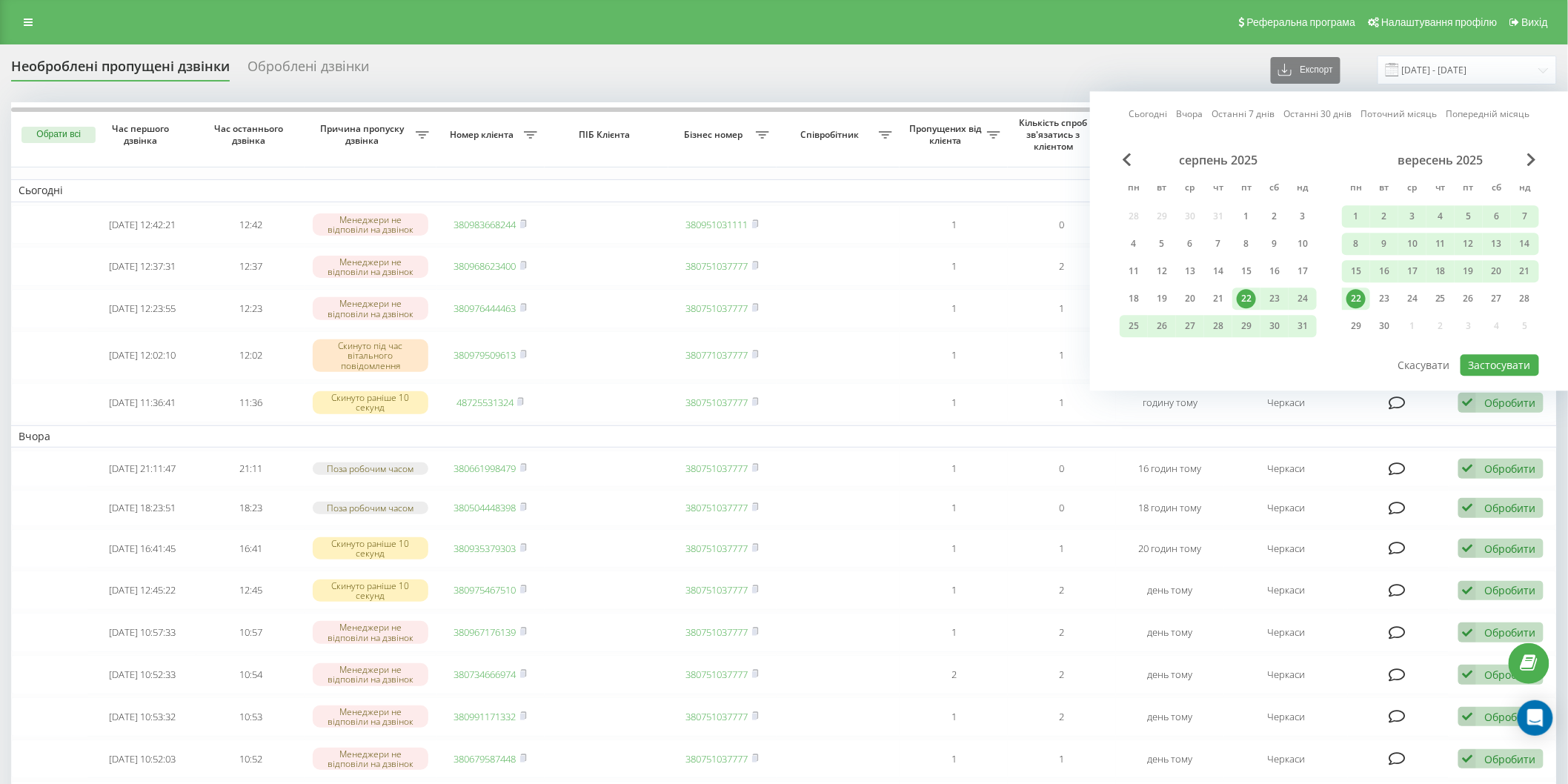
click at [1351, 296] on div "22" at bounding box center [1357, 299] width 19 height 19
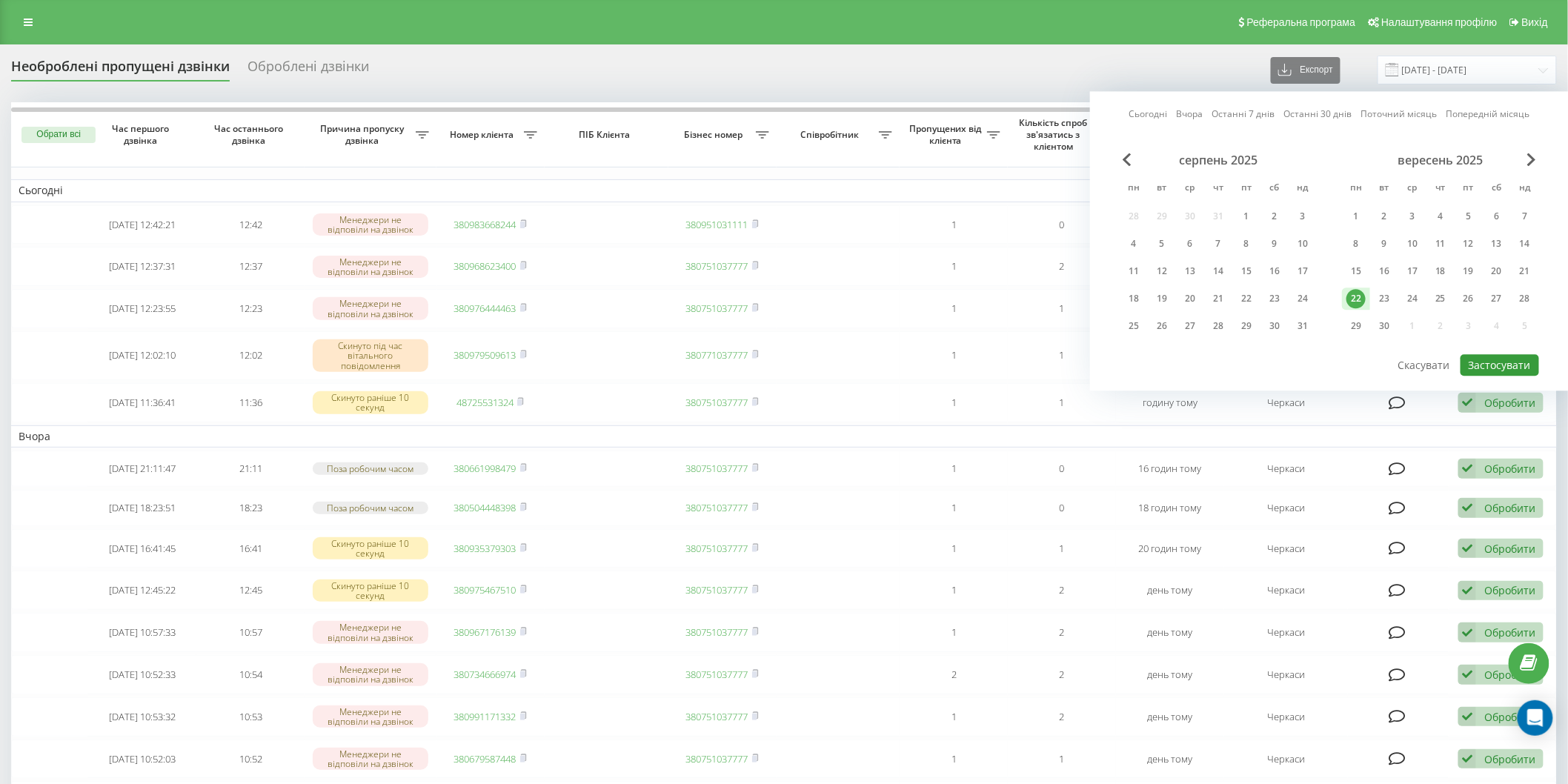
click at [1506, 354] on button "Застосувати" at bounding box center [1500, 365] width 79 height 22
type input "[DATE] - [DATE]"
